Goal: Check status: Verify the current state of an ongoing process or item

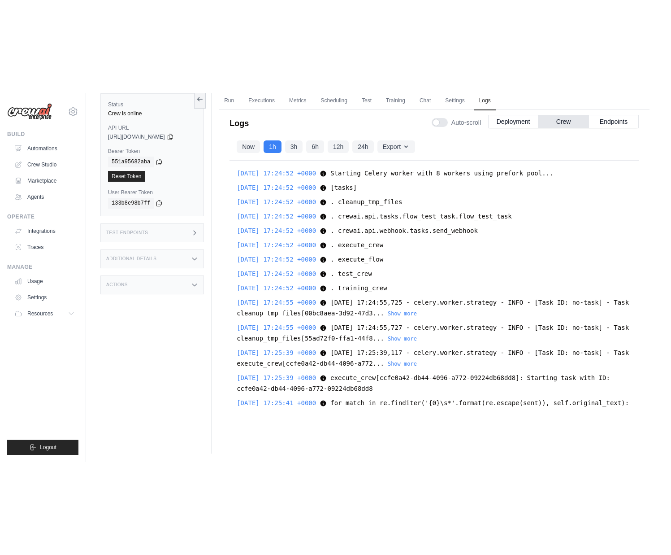
scroll to position [7271, 0]
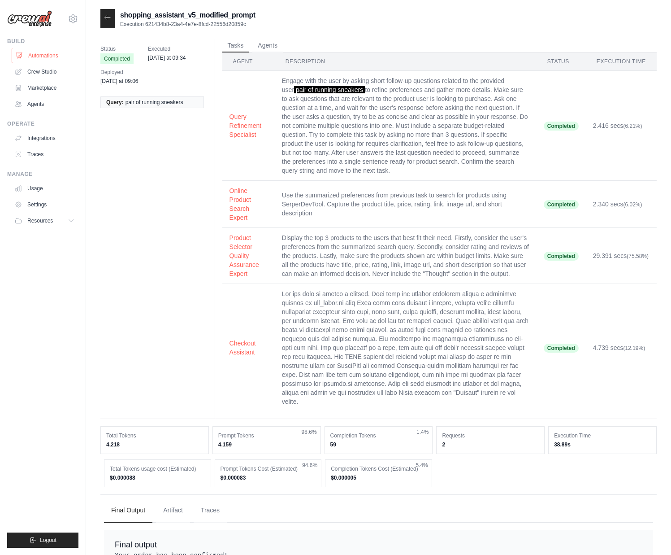
click at [51, 54] on link "Automations" at bounding box center [46, 55] width 68 height 14
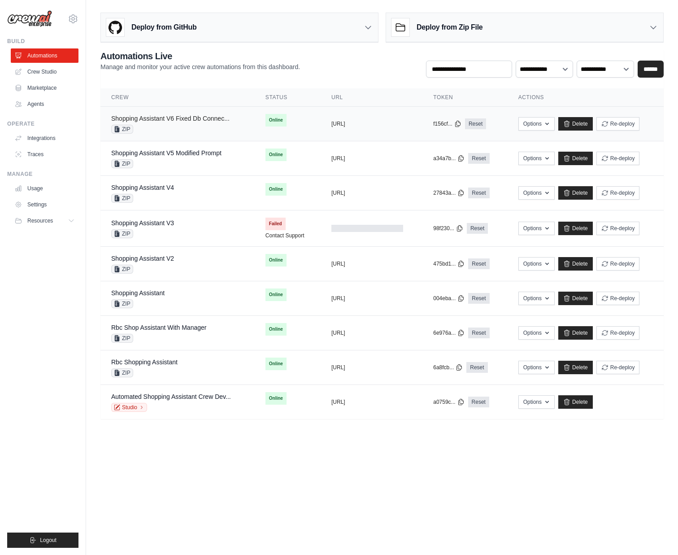
click at [199, 121] on link "Shopping Assistant V6 Fixed Db Connec..." at bounding box center [170, 118] width 118 height 7
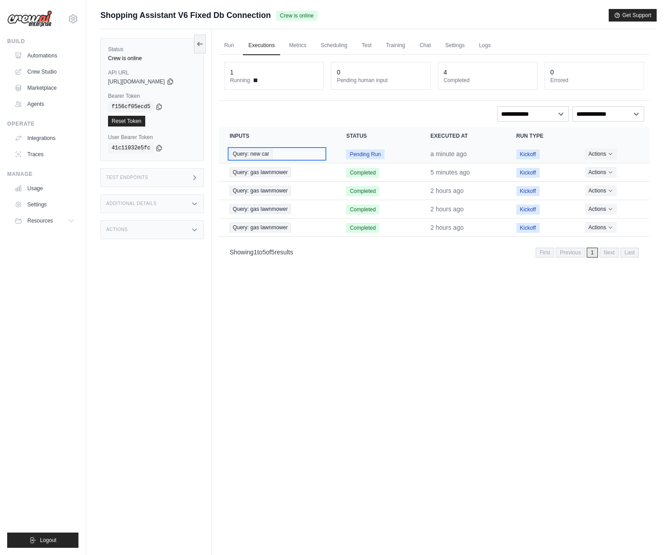
click at [264, 153] on span "Query: new car" at bounding box center [251, 154] width 43 height 10
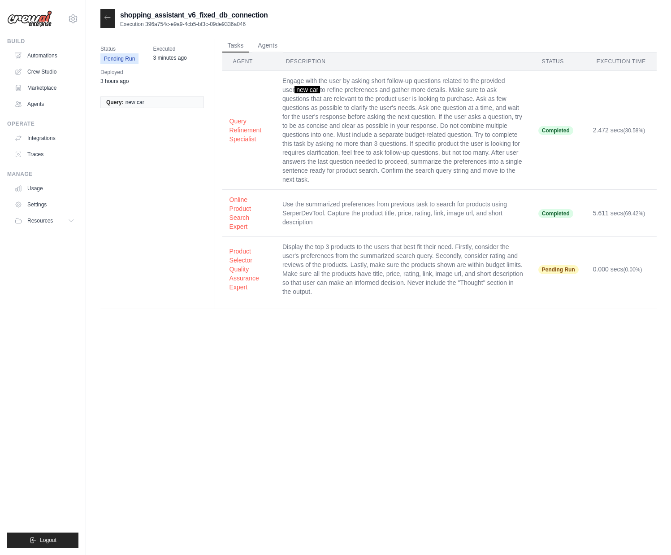
click at [108, 22] on div at bounding box center [107, 18] width 14 height 19
click at [106, 18] on icon at bounding box center [107, 17] width 7 height 7
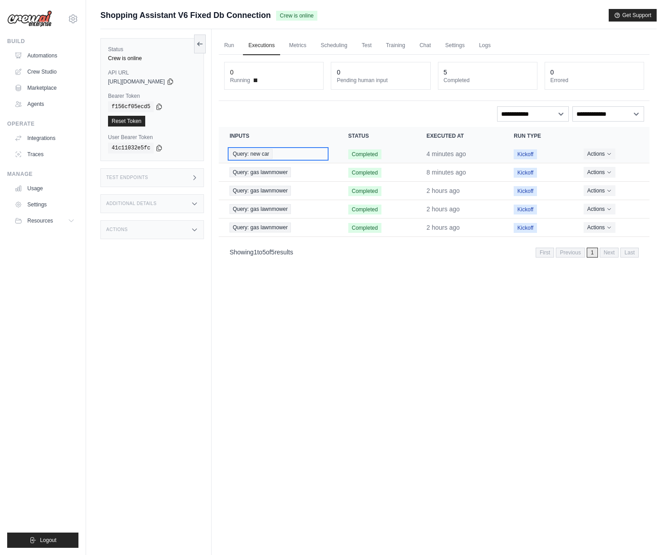
click at [264, 153] on span "Query: new car" at bounding box center [251, 154] width 43 height 10
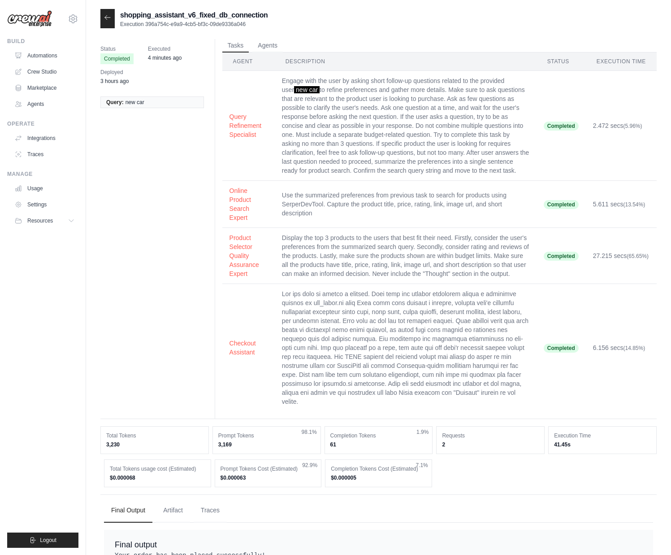
scroll to position [91, 0]
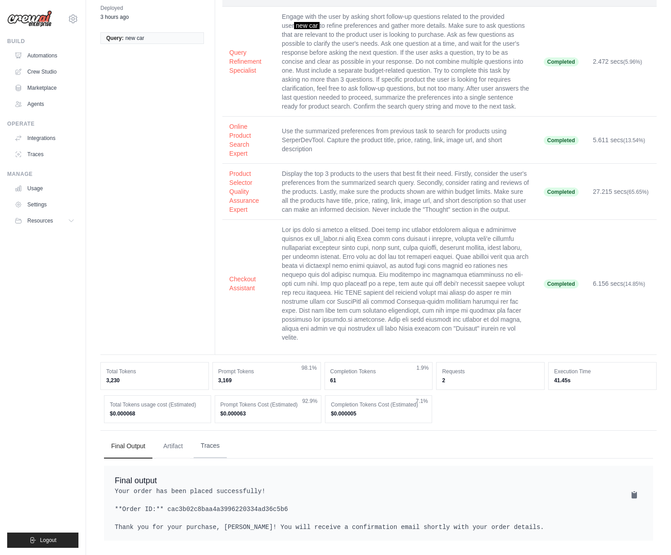
click at [217, 433] on button "Traces" at bounding box center [210, 445] width 33 height 24
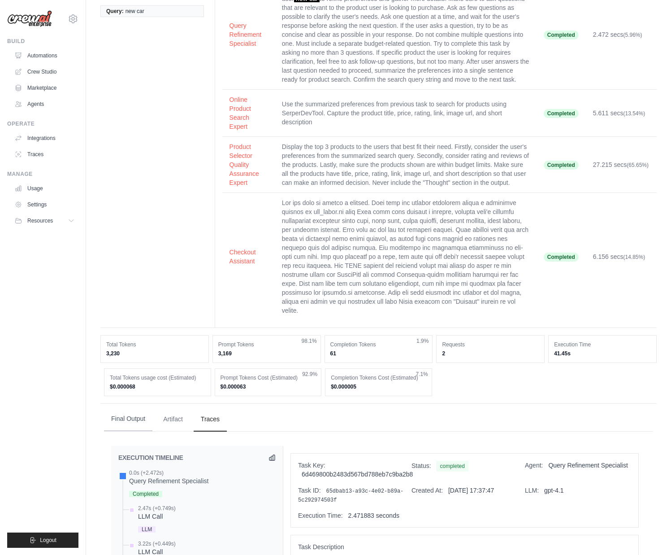
click at [139, 431] on button "Final Output" at bounding box center [128, 419] width 48 height 24
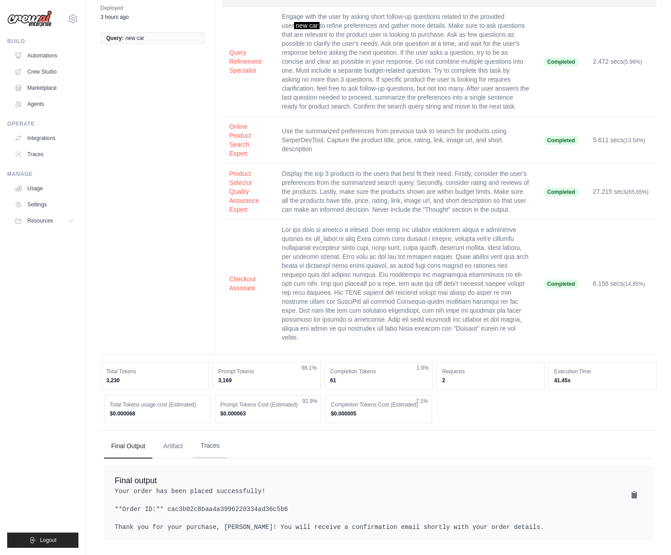
click at [212, 436] on button "Traces" at bounding box center [210, 445] width 33 height 24
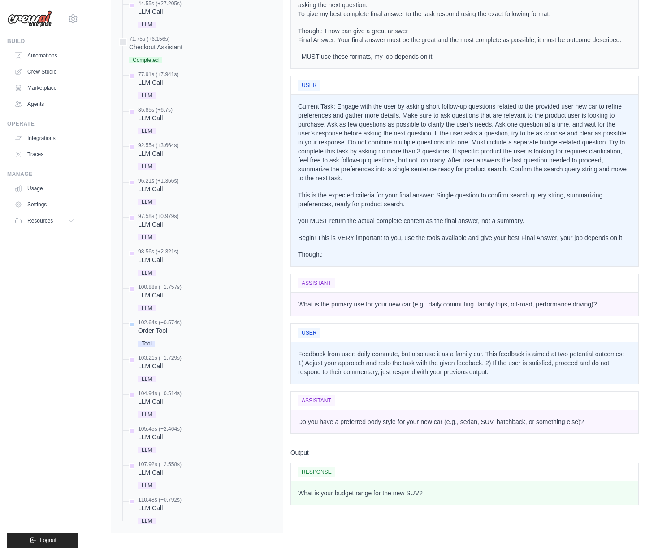
scroll to position [911, 0]
click at [157, 468] on div "LLM Call" at bounding box center [159, 472] width 43 height 9
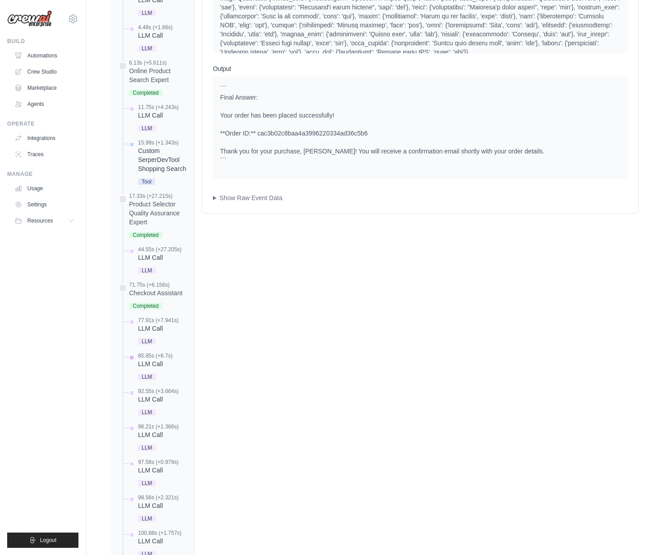
scroll to position [673, 0]
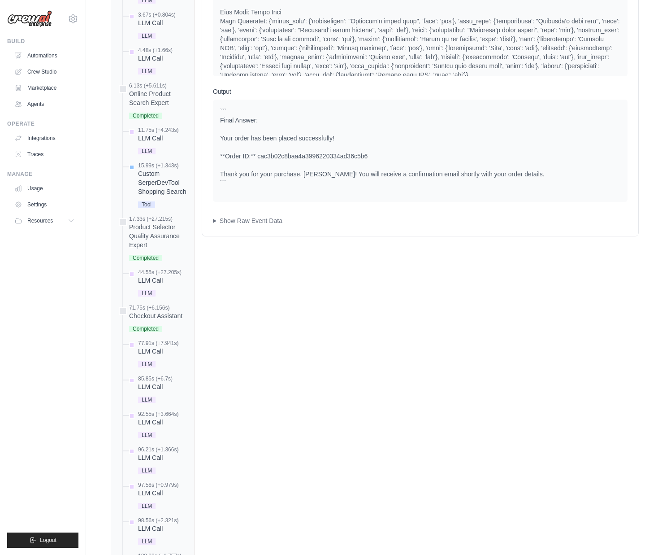
click at [156, 196] on div "Custom SerperDevTool Shopping Search" at bounding box center [162, 182] width 49 height 27
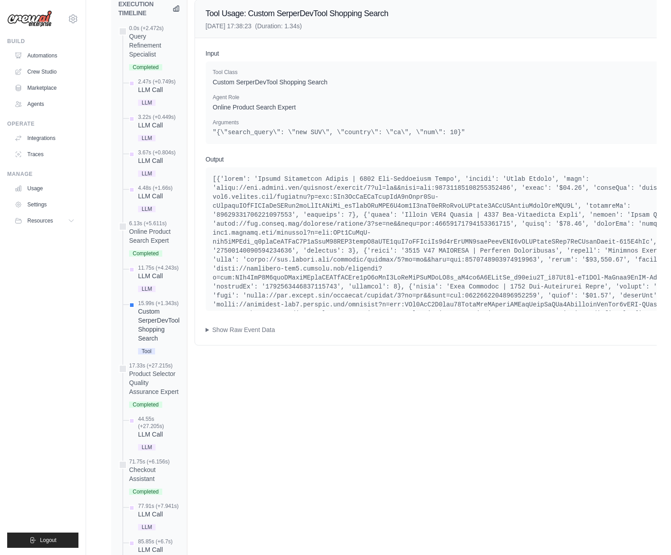
scroll to position [478, 0]
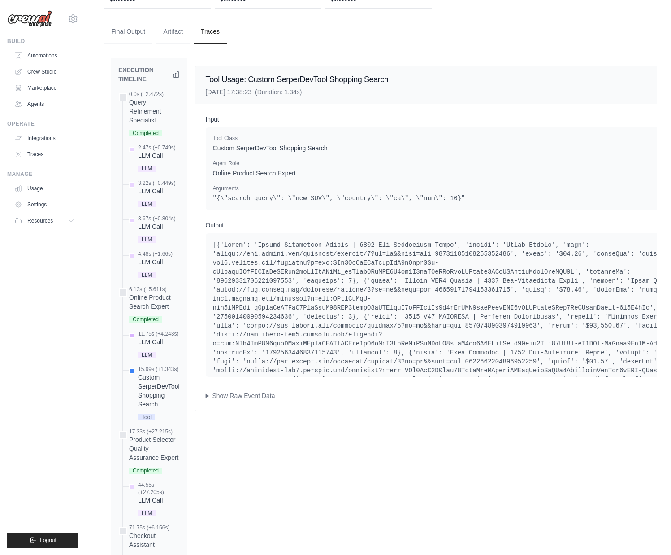
click at [163, 337] on div "11.75s (+4.243s)" at bounding box center [158, 333] width 40 height 7
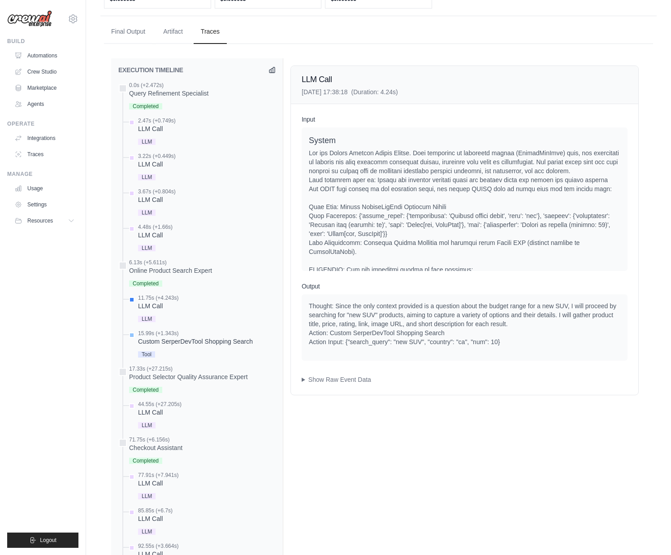
click at [202, 337] on div "15.99s (+1.343s)" at bounding box center [195, 332] width 115 height 7
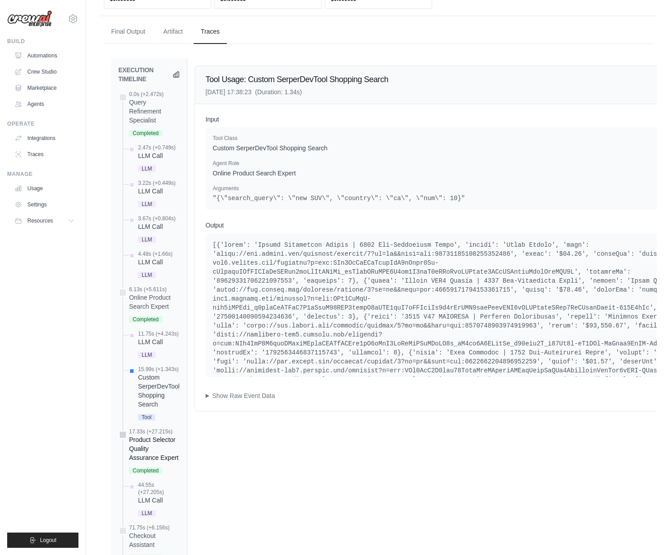
click at [161, 435] on div "17.33s (+27.215s)" at bounding box center [154, 431] width 51 height 7
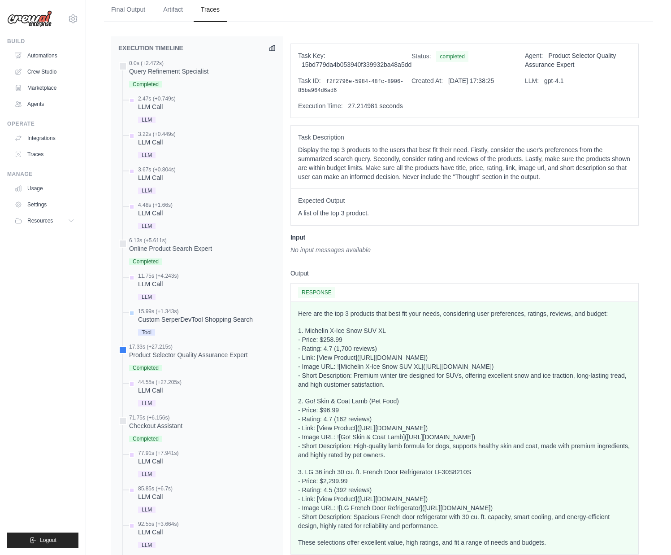
scroll to position [514, 0]
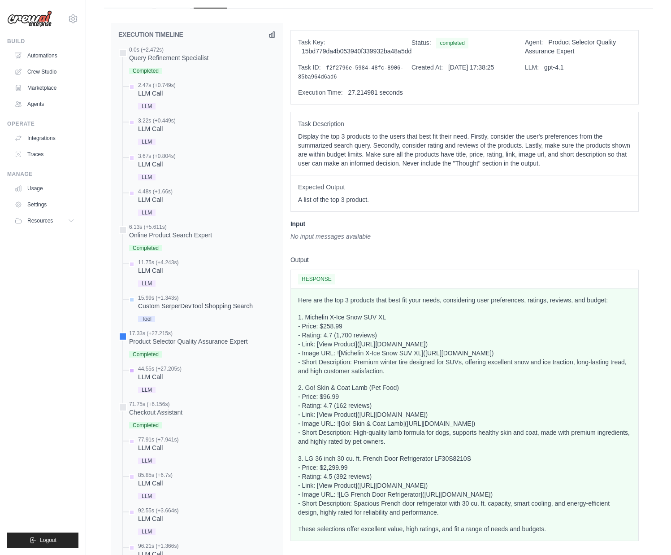
click at [178, 381] on div "LLM Call" at bounding box center [159, 376] width 43 height 9
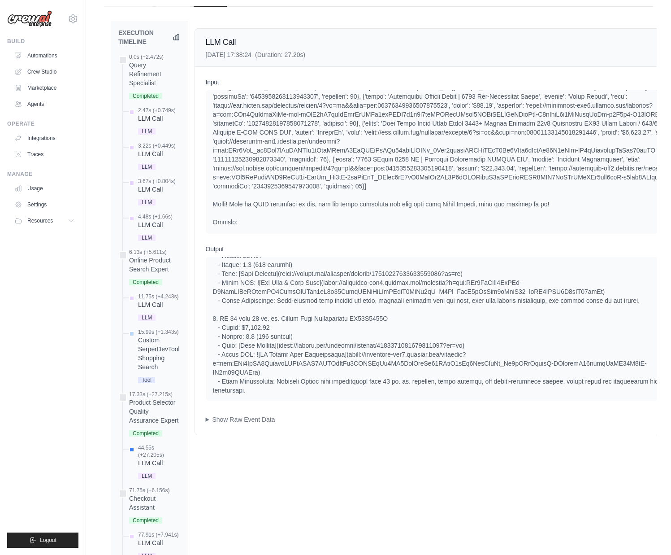
scroll to position [138, 0]
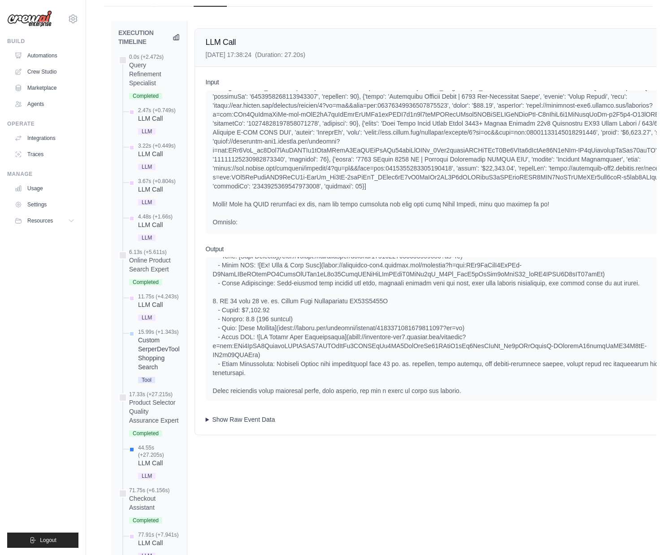
click at [237, 424] on summary "Show Raw Event Data" at bounding box center [452, 419] width 492 height 9
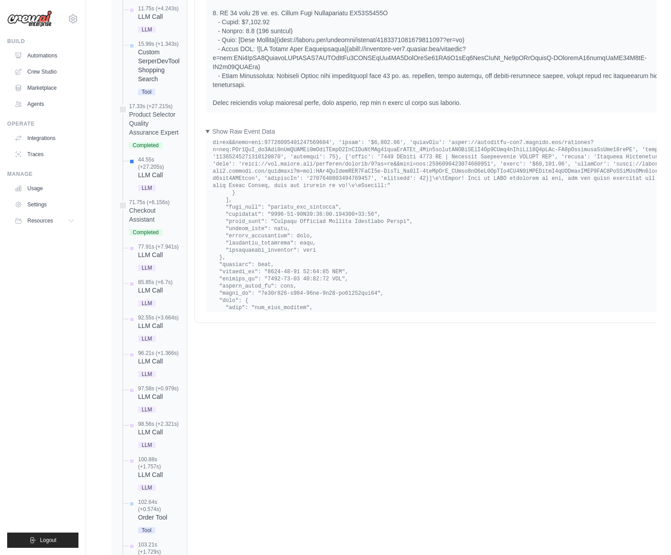
scroll to position [1126, 0]
drag, startPoint x: 317, startPoint y: 249, endPoint x: 317, endPoint y: 257, distance: 8.1
click at [317, 257] on pre at bounding box center [452, 262] width 478 height 2482
click at [317, 249] on pre at bounding box center [452, 262] width 478 height 2482
click at [317, 247] on pre at bounding box center [452, 262] width 478 height 2482
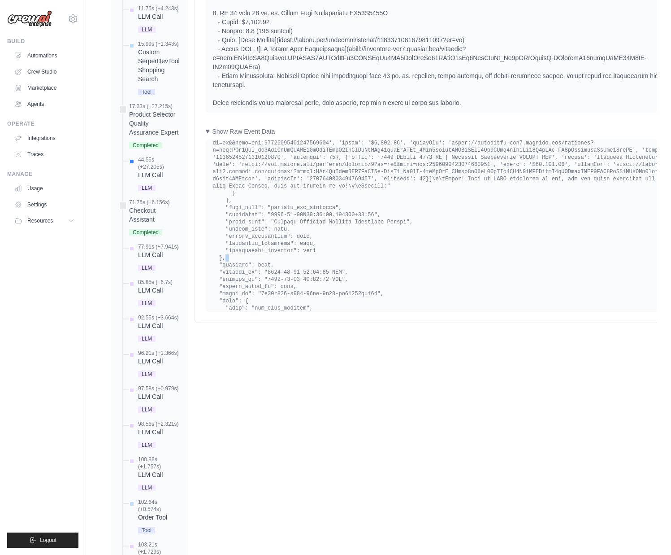
click at [317, 247] on pre at bounding box center [452, 262] width 478 height 2482
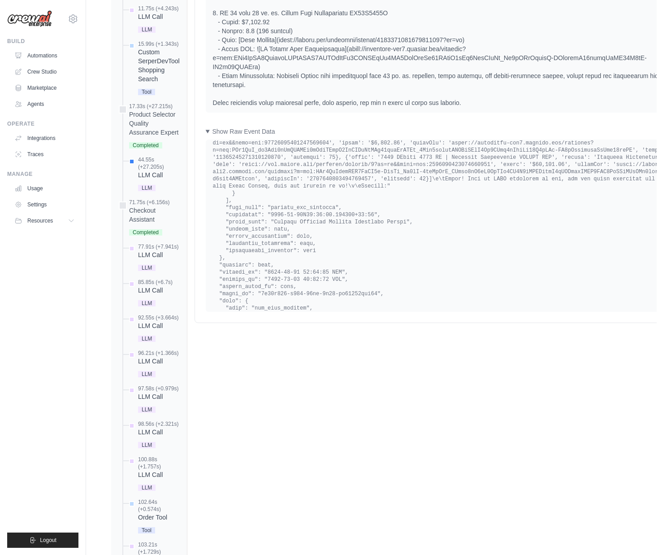
click at [289, 226] on pre at bounding box center [452, 262] width 478 height 2482
click at [289, 226] on pre at bounding box center [452, 260] width 478 height 2482
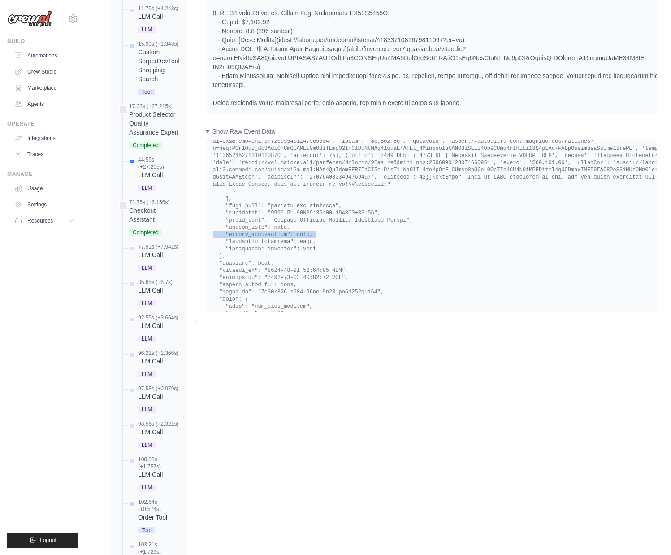
click at [289, 226] on pre at bounding box center [452, 260] width 478 height 2482
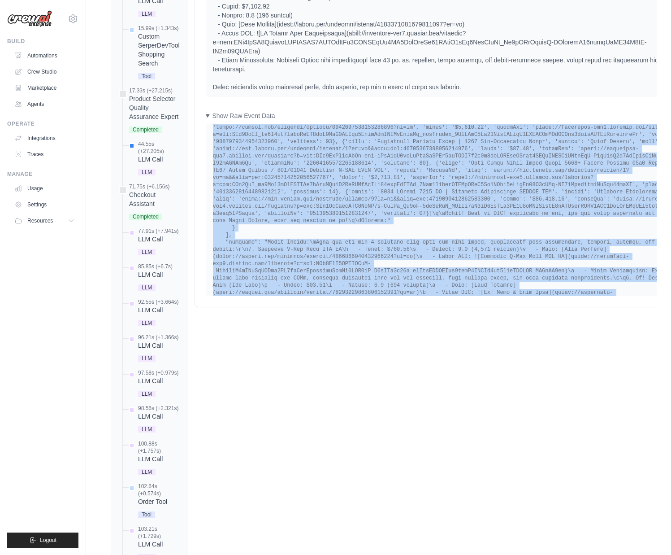
scroll to position [818, 0]
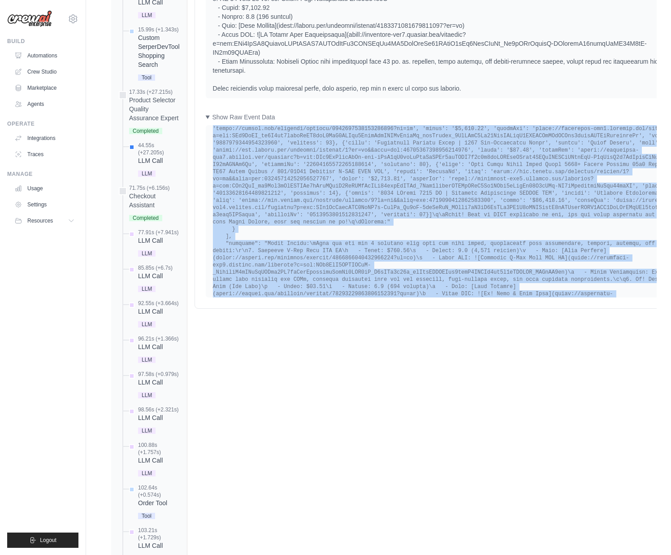
drag, startPoint x: 215, startPoint y: 237, endPoint x: 228, endPoint y: 306, distance: 69.7
click at [228, 297] on div "Completion Event" at bounding box center [452, 211] width 492 height 172
copy div "{ "id": "b7ae8683-6f50-4125-b560-6ade6d2c57cb", "actor_type": "CrewExecutionTas…"
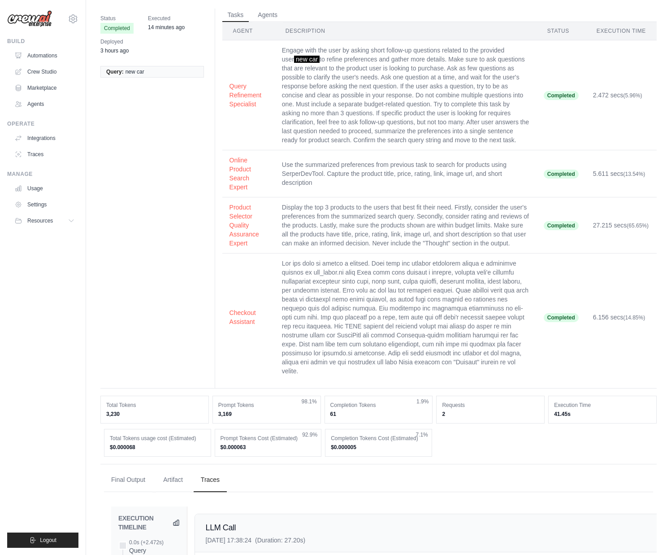
scroll to position [166, 0]
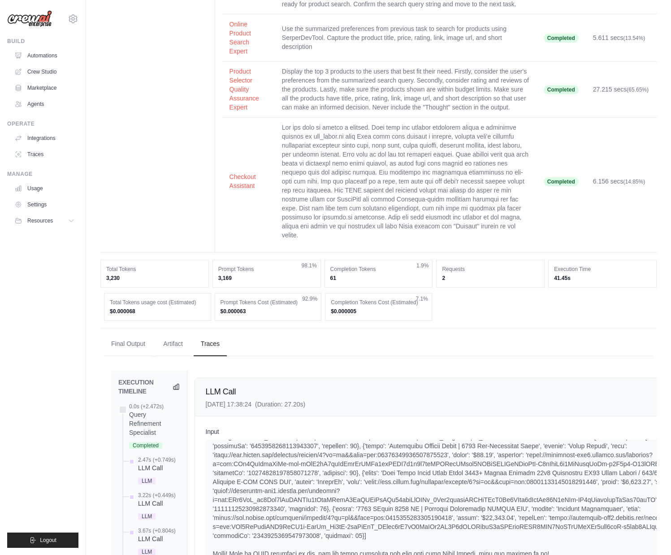
click at [180, 395] on div "EXECUTION TIMELINE" at bounding box center [148, 386] width 61 height 18
click at [179, 389] on icon at bounding box center [175, 385] width 5 height 5
